Goal: Check status: Check status

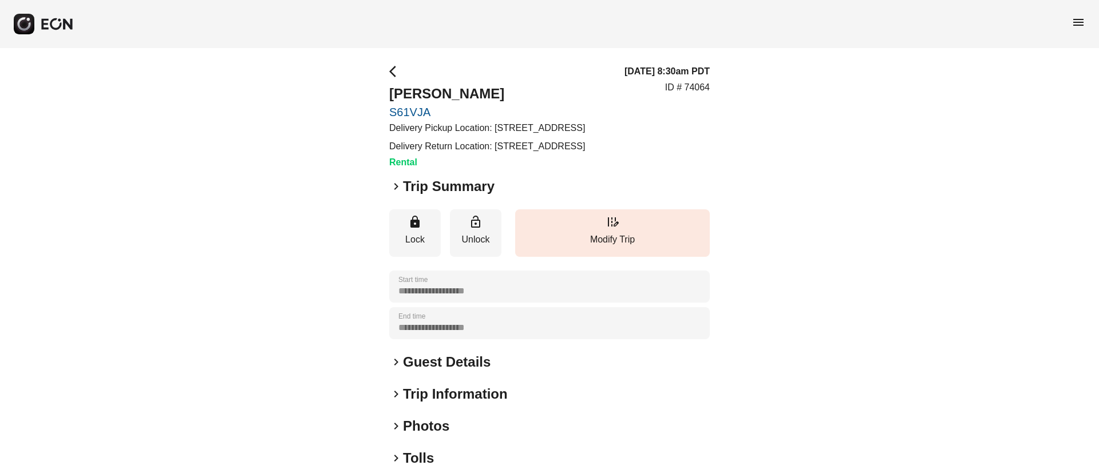
click at [402, 193] on span "keyboard_arrow_right" at bounding box center [396, 187] width 14 height 14
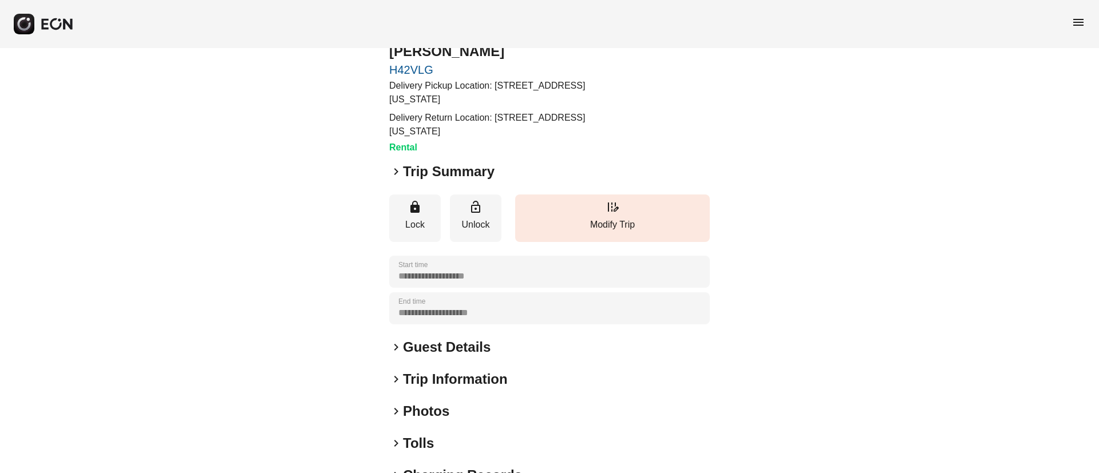
scroll to position [86, 0]
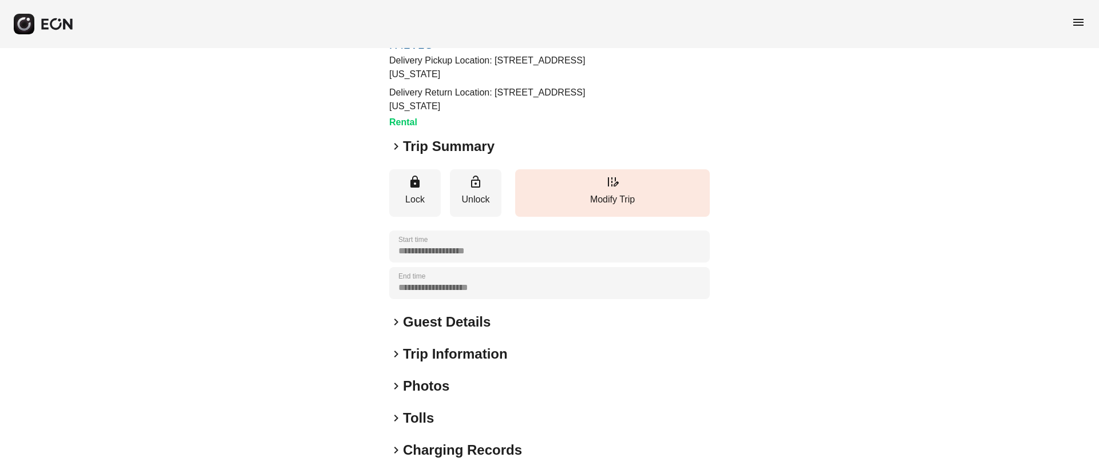
click at [469, 313] on h2 "Guest Details" at bounding box center [447, 322] width 88 height 18
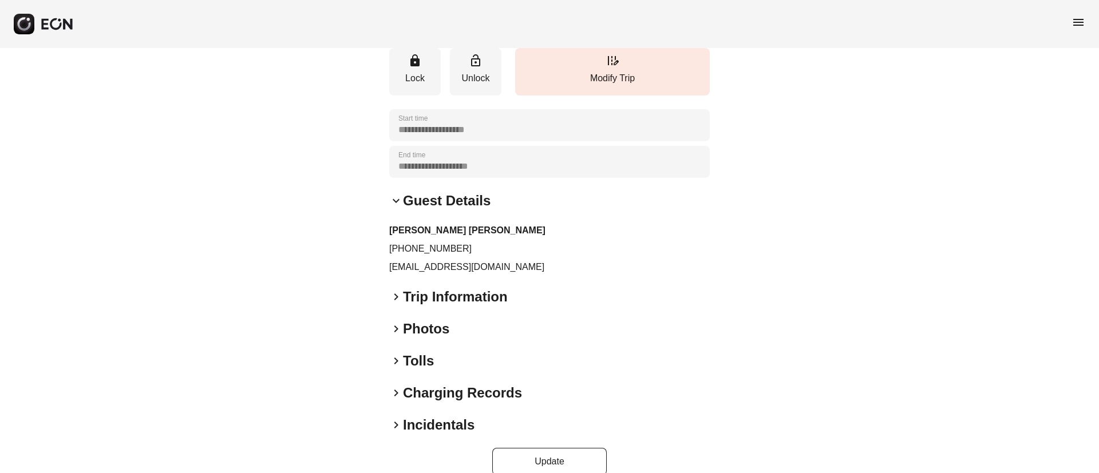
scroll to position [208, 0]
drag, startPoint x: 388, startPoint y: 228, endPoint x: 468, endPoint y: 228, distance: 80.1
click at [468, 228] on div "**********" at bounding box center [549, 165] width 1099 height 651
copy p "+61416169344"
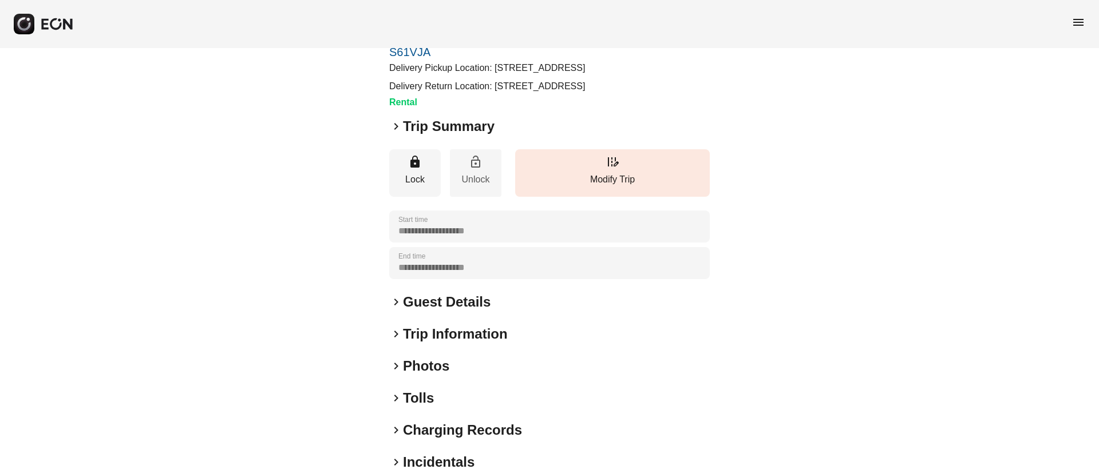
scroll to position [86, 0]
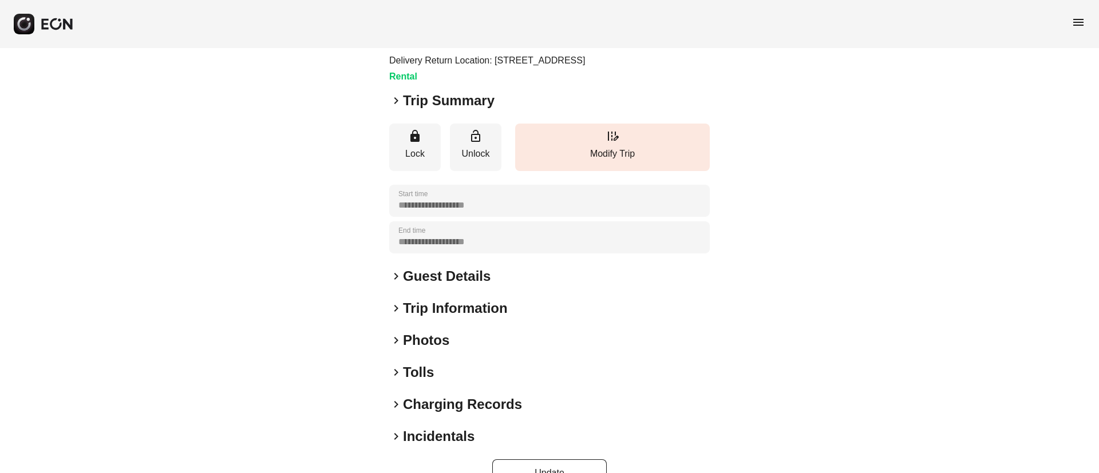
click at [465, 286] on h2 "Guest Details" at bounding box center [447, 276] width 88 height 18
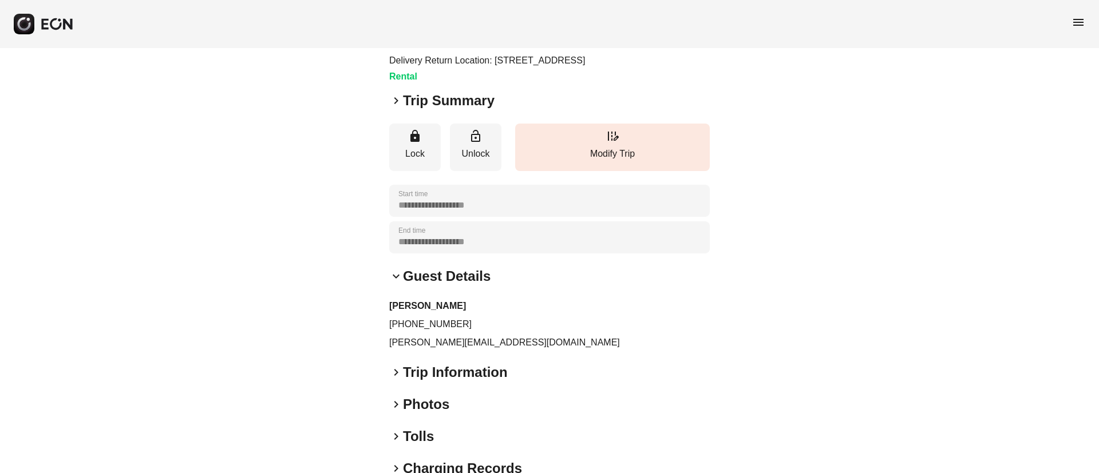
click at [465, 286] on h2 "Guest Details" at bounding box center [447, 276] width 88 height 18
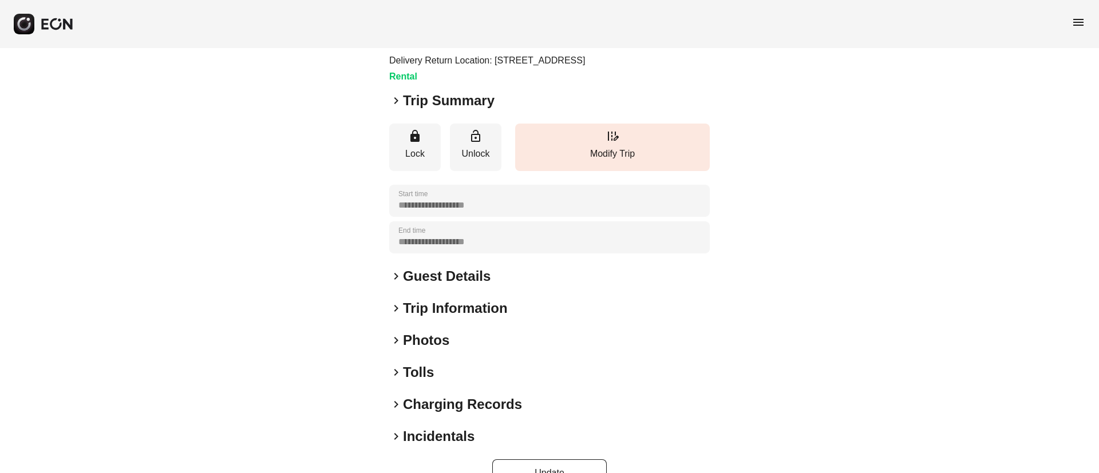
click at [463, 350] on div "keyboard_arrow_right Photos" at bounding box center [549, 340] width 321 height 18
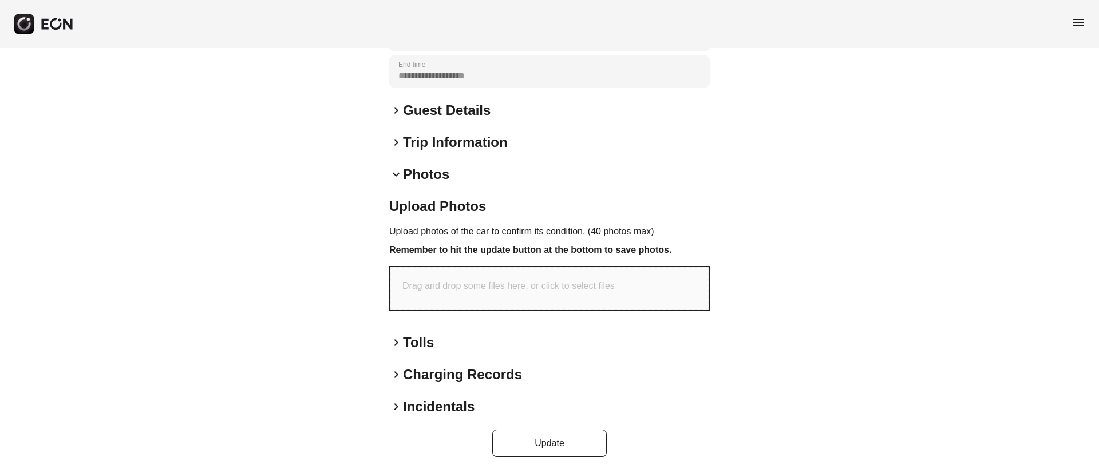
scroll to position [258, 0]
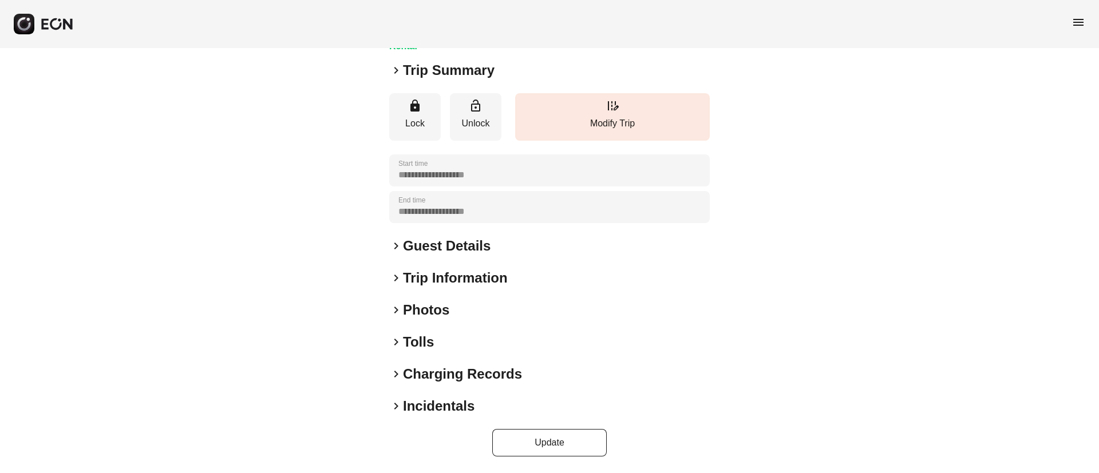
scroll to position [144, 0]
click at [466, 309] on div "keyboard_arrow_right Photos" at bounding box center [549, 310] width 321 height 18
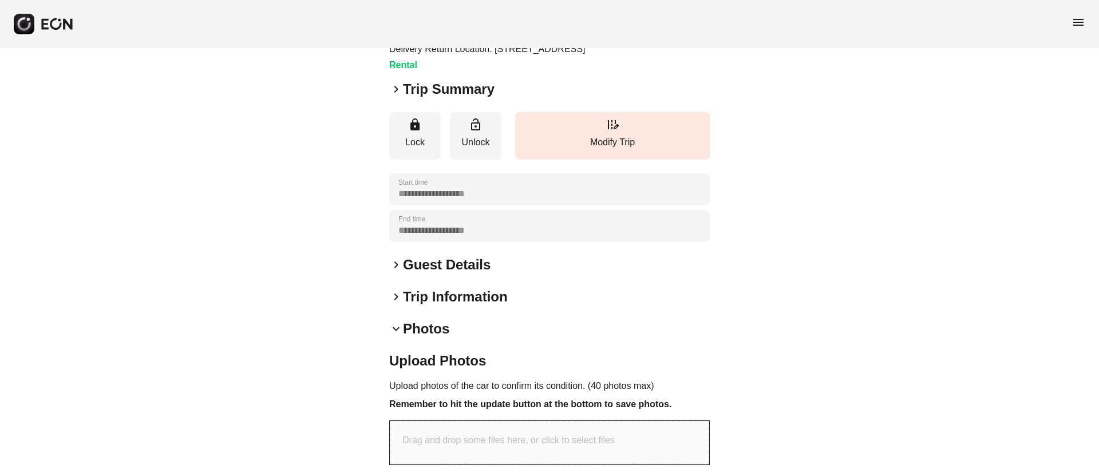
scroll to position [0, 0]
